Goal: Find specific page/section: Find specific page/section

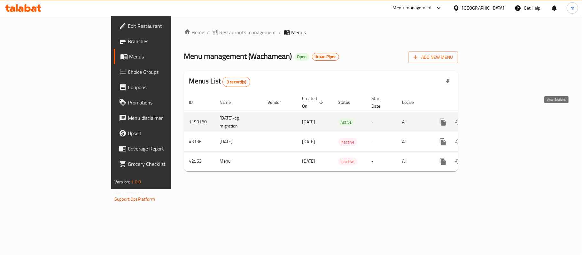
click at [493, 118] on icon "enhanced table" at bounding box center [490, 122] width 8 height 8
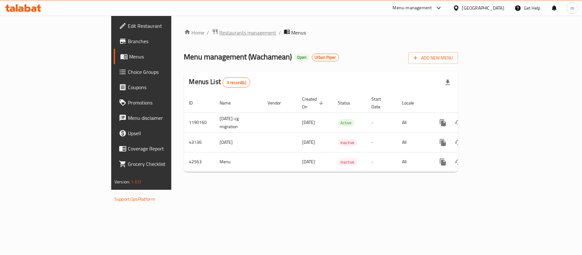
click at [220, 33] on span "Restaurants management" at bounding box center [248, 33] width 57 height 8
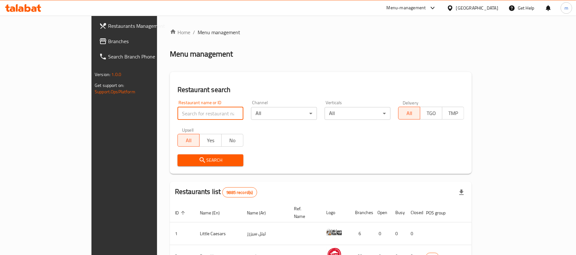
click at [178, 113] on input "search" at bounding box center [211, 113] width 66 height 13
paste input "22032"
type input "22032"
click at [183, 163] on span "Search" at bounding box center [211, 160] width 56 height 8
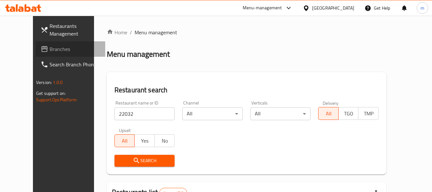
click at [50, 51] on span "Branches" at bounding box center [75, 49] width 51 height 8
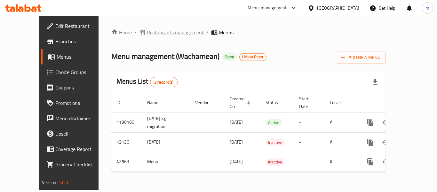
click at [148, 32] on span "Restaurants management" at bounding box center [175, 32] width 57 height 8
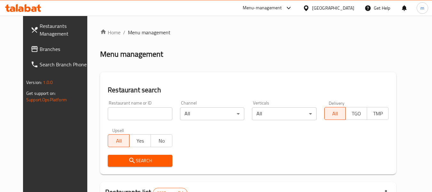
click at [122, 115] on input "search" at bounding box center [140, 113] width 64 height 13
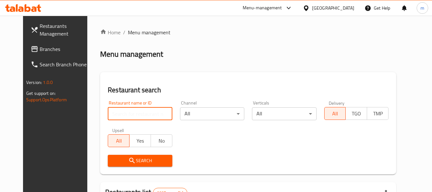
paste input "22032"
type input "22032"
click button "Search" at bounding box center [140, 160] width 64 height 12
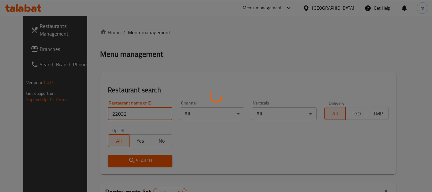
click button "Search" at bounding box center [140, 160] width 64 height 12
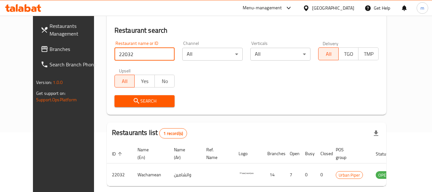
scroll to position [88, 0]
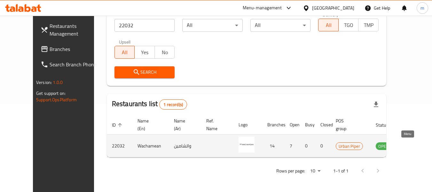
click at [410, 147] on icon "enhanced table" at bounding box center [413, 145] width 7 height 5
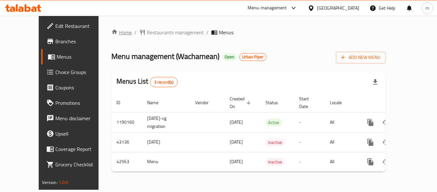
click at [111, 33] on link "Home" at bounding box center [121, 32] width 20 height 8
